Goal: Use online tool/utility: Utilize a website feature to perform a specific function

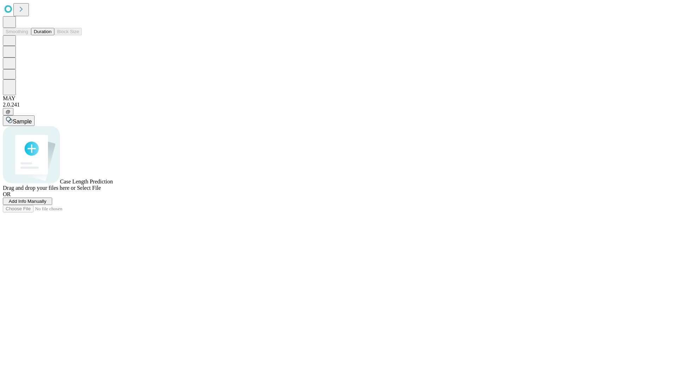
click at [101, 191] on span "Select File" at bounding box center [89, 188] width 24 height 6
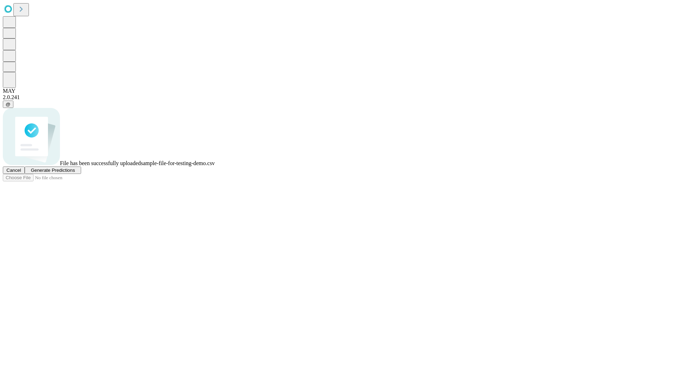
click at [75, 173] on span "Generate Predictions" at bounding box center [53, 169] width 44 height 5
